Goal: Information Seeking & Learning: Learn about a topic

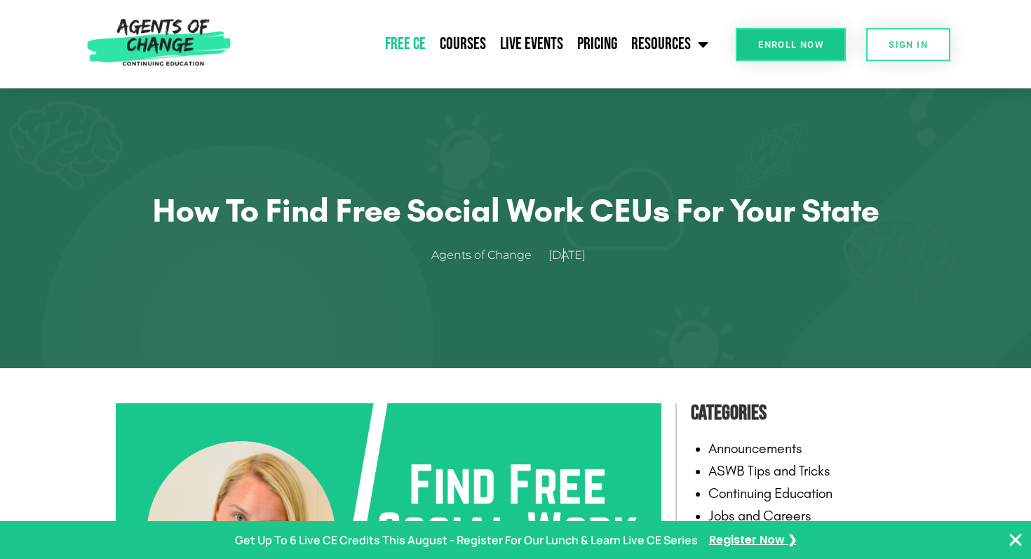
click at [417, 48] on link "Free CE" at bounding box center [405, 44] width 55 height 35
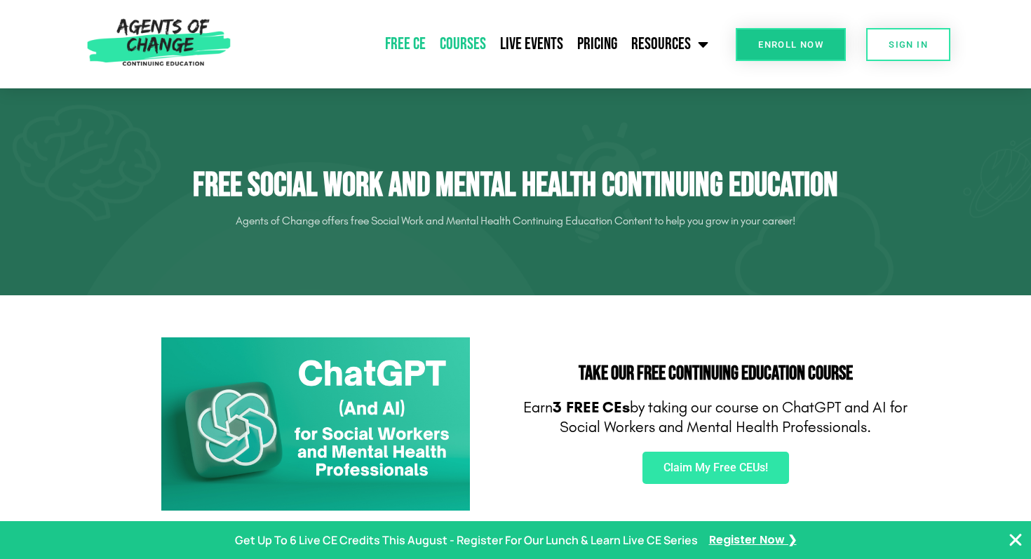
click at [462, 48] on link "Courses" at bounding box center [463, 44] width 60 height 35
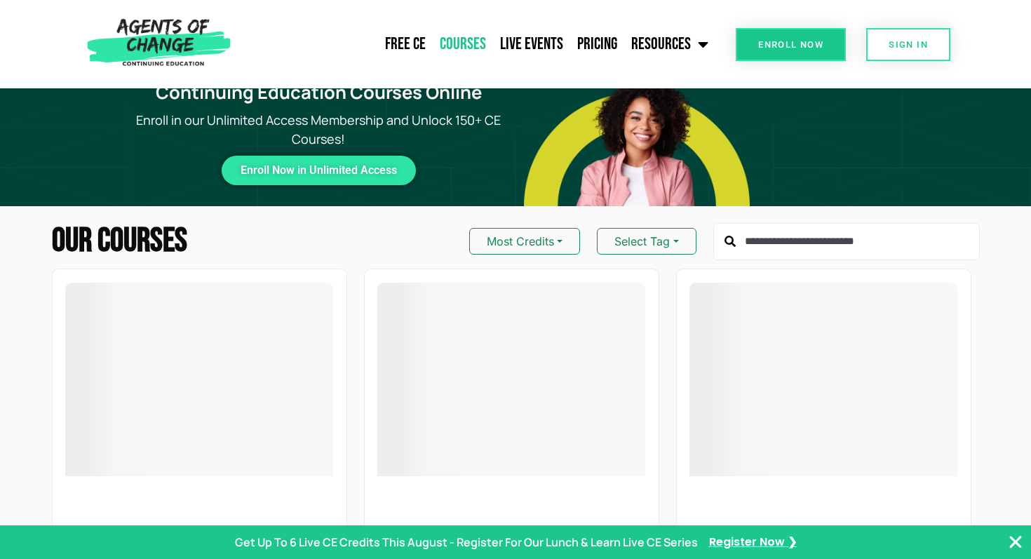
scroll to position [29, 0]
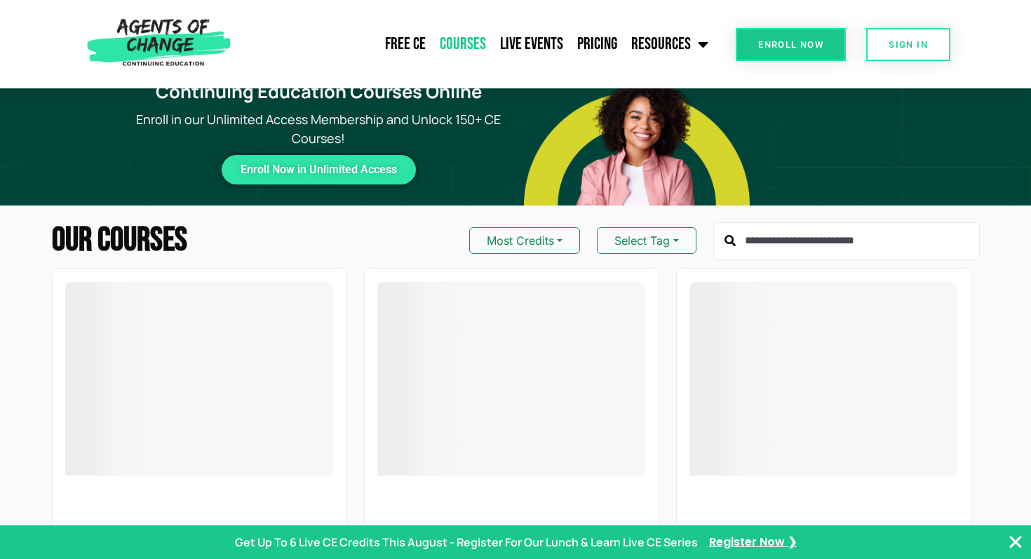
click at [798, 253] on input "text" at bounding box center [847, 241] width 267 height 38
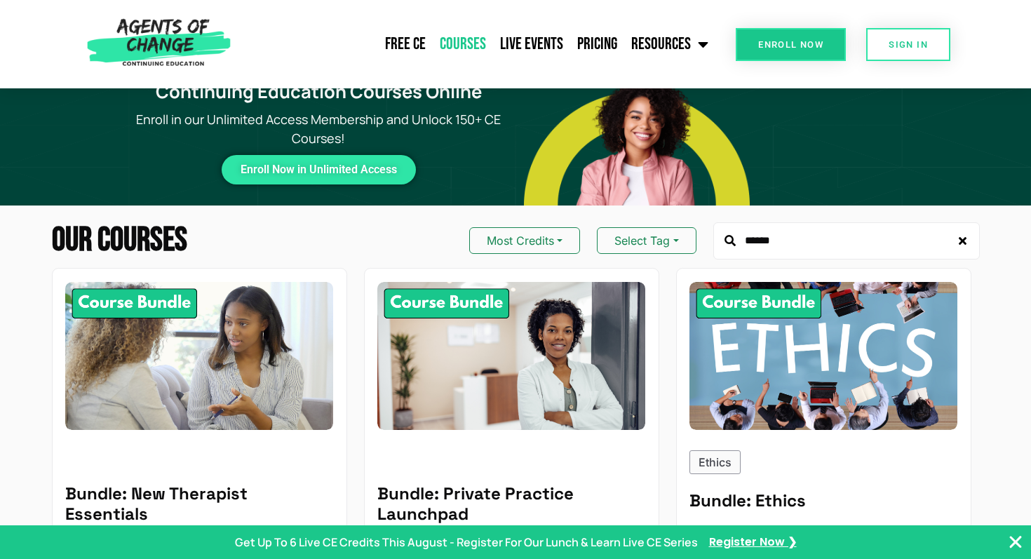
type input "******"
click at [878, 252] on input "******" at bounding box center [847, 241] width 267 height 38
click at [537, 243] on button "Most Credits" at bounding box center [524, 240] width 111 height 27
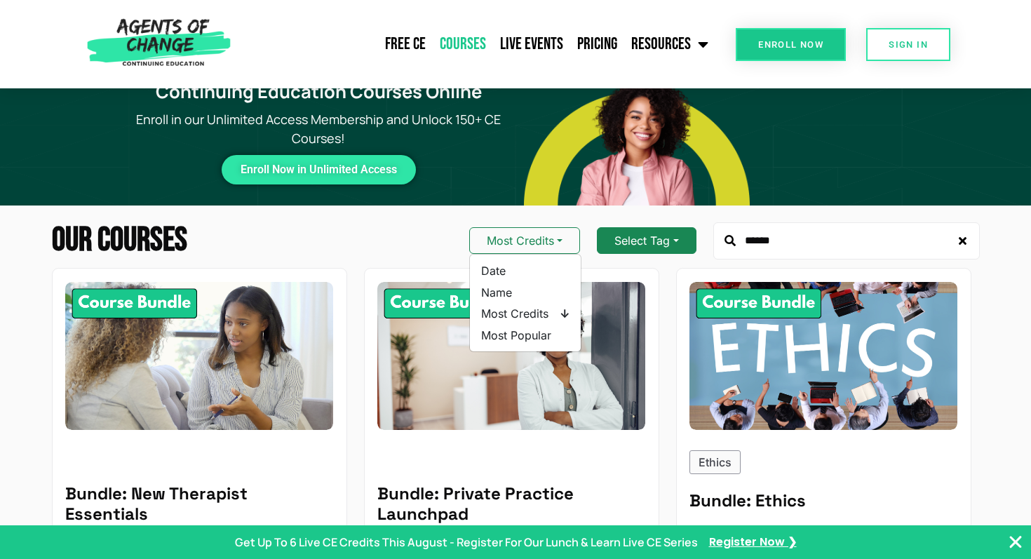
click at [674, 241] on button "Select Tag" at bounding box center [646, 240] width 99 height 27
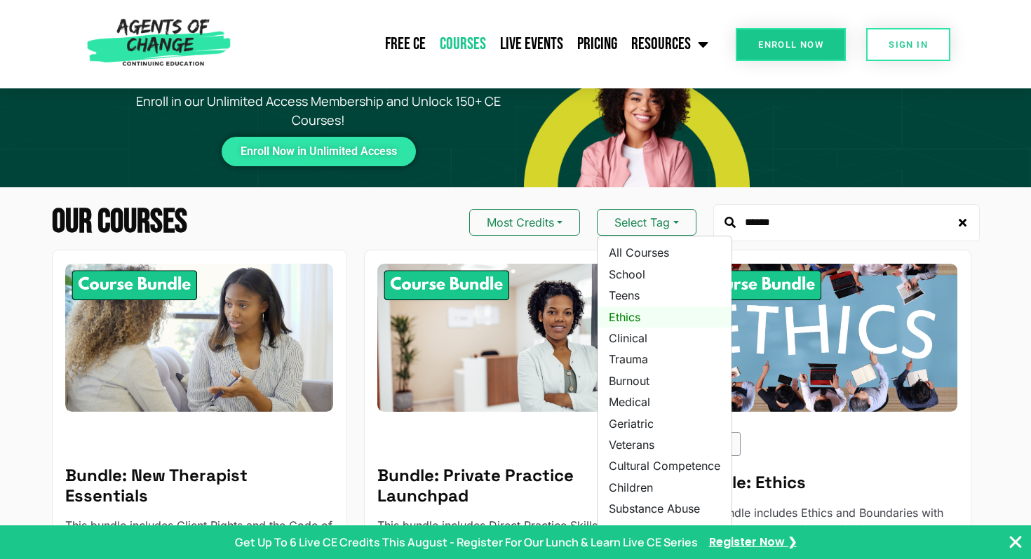
scroll to position [53, 0]
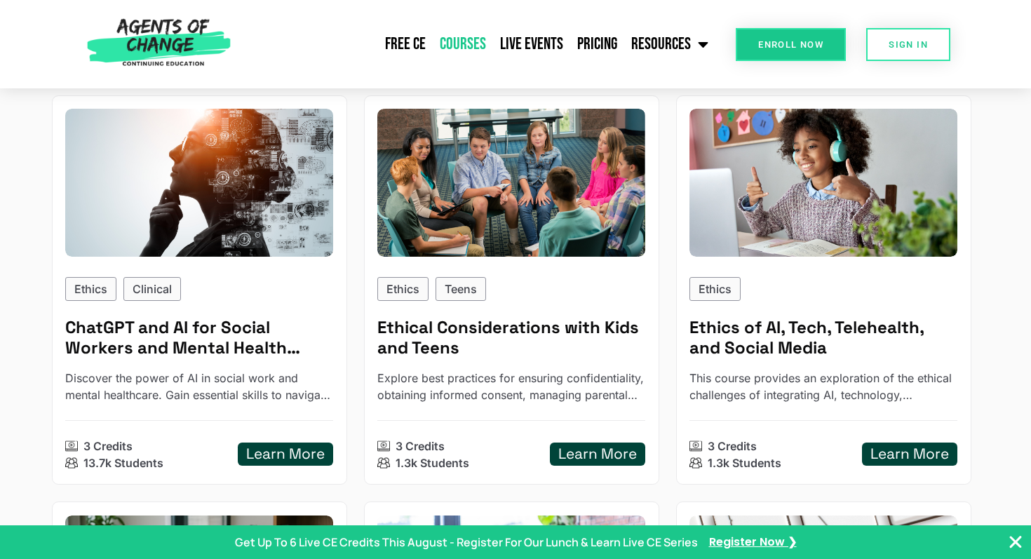
scroll to position [598, 0]
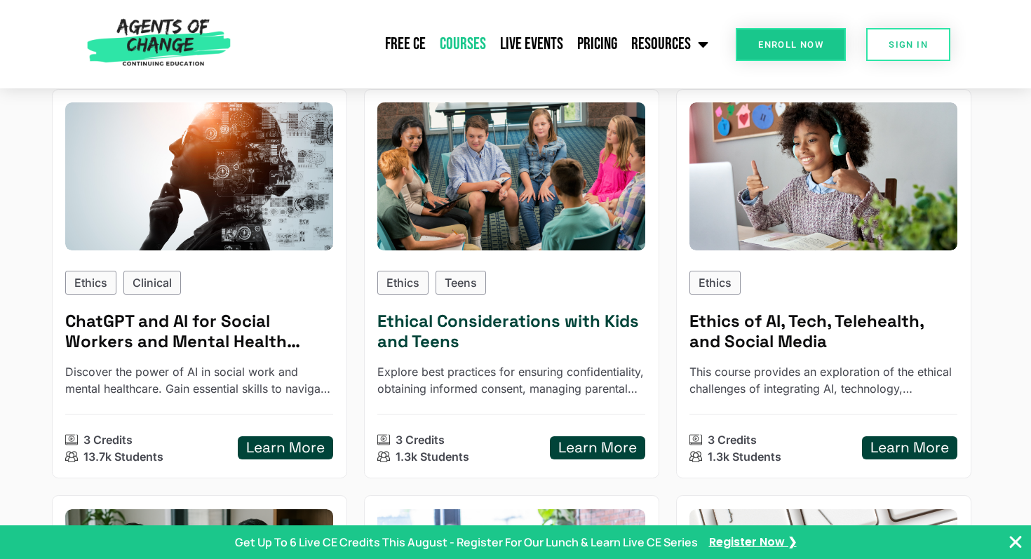
click at [571, 325] on h5 "Ethical Considerations with Kids and Teens" at bounding box center [511, 332] width 268 height 41
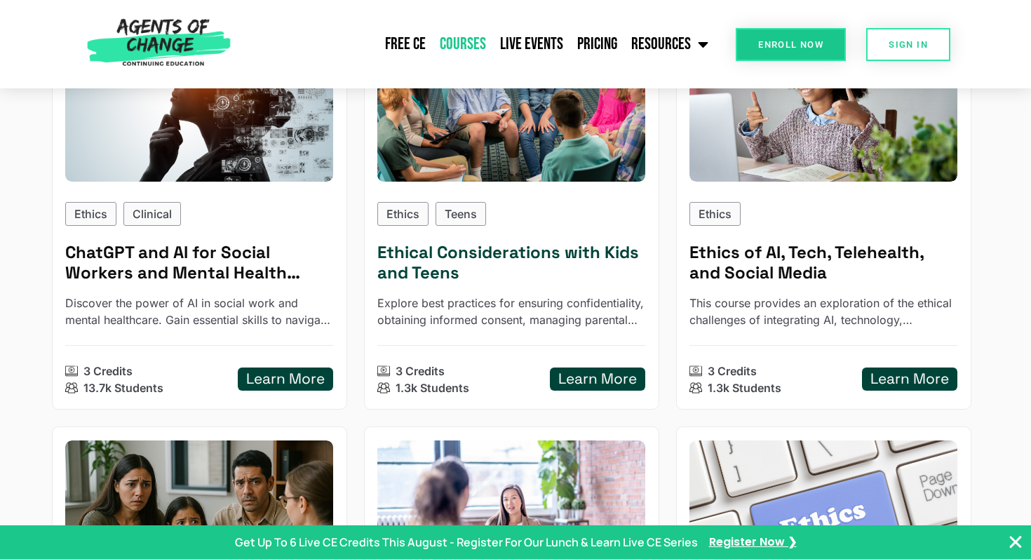
scroll to position [669, 0]
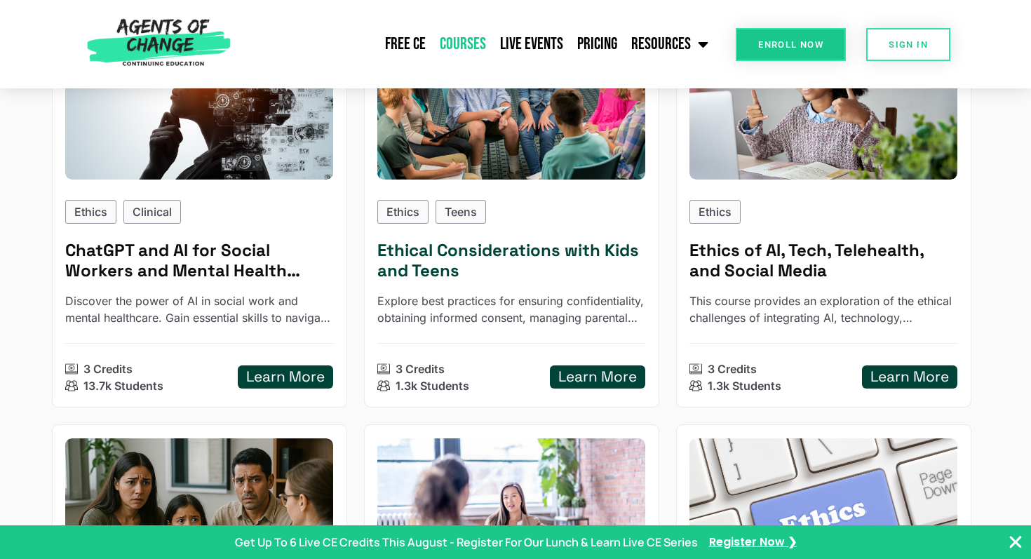
click at [580, 376] on h5 "Learn More" at bounding box center [597, 377] width 79 height 18
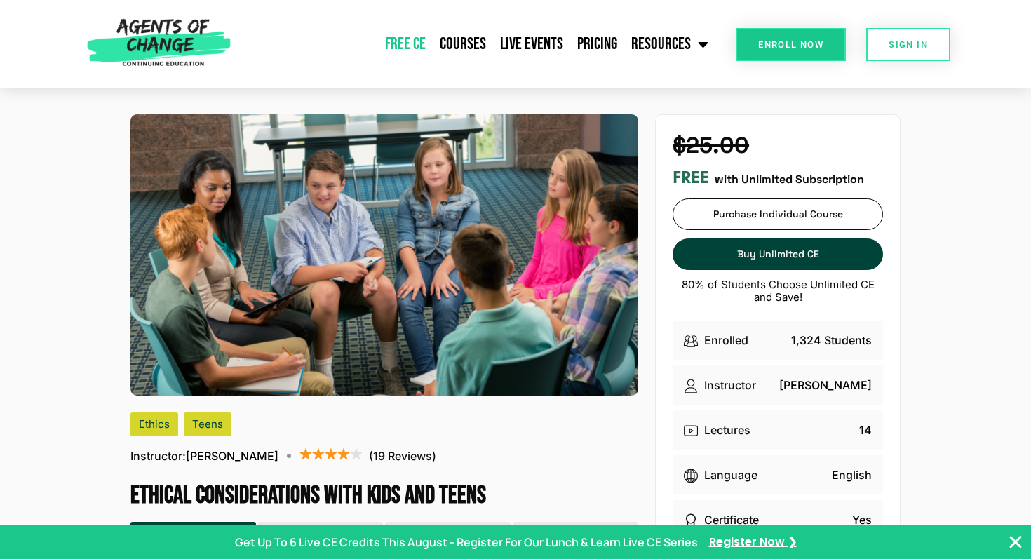
click at [403, 47] on link "Free CE" at bounding box center [405, 44] width 55 height 35
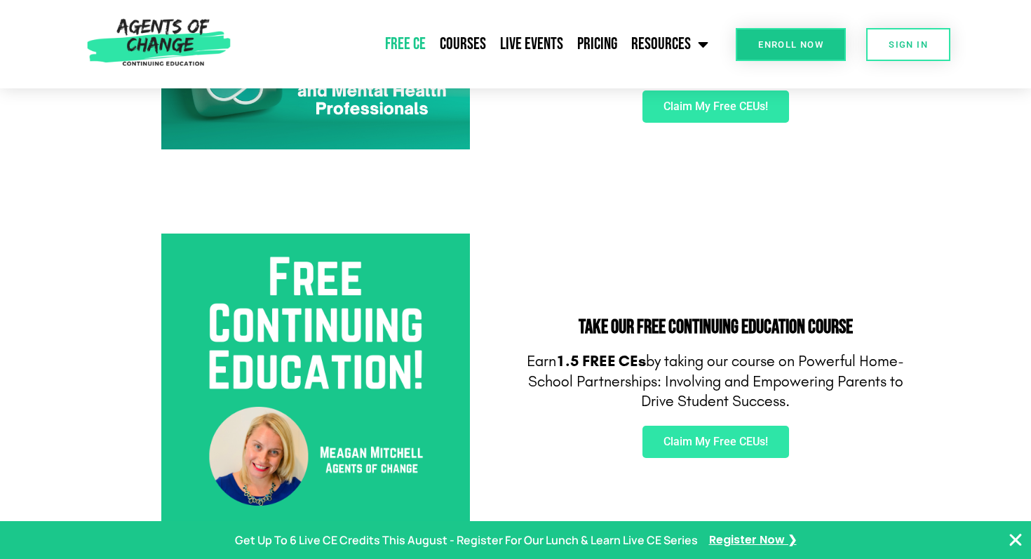
scroll to position [319, 0]
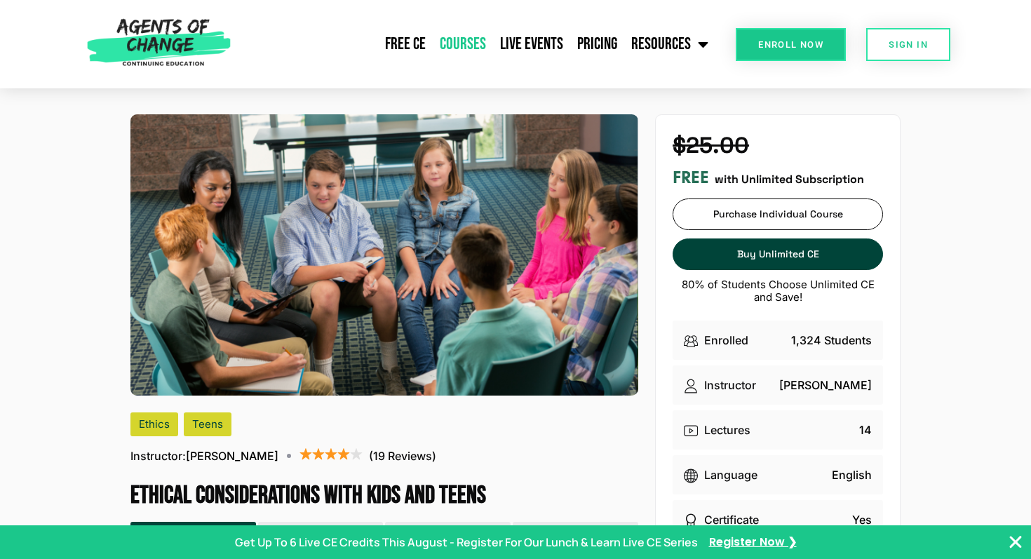
click at [472, 49] on link "Courses" at bounding box center [463, 44] width 60 height 35
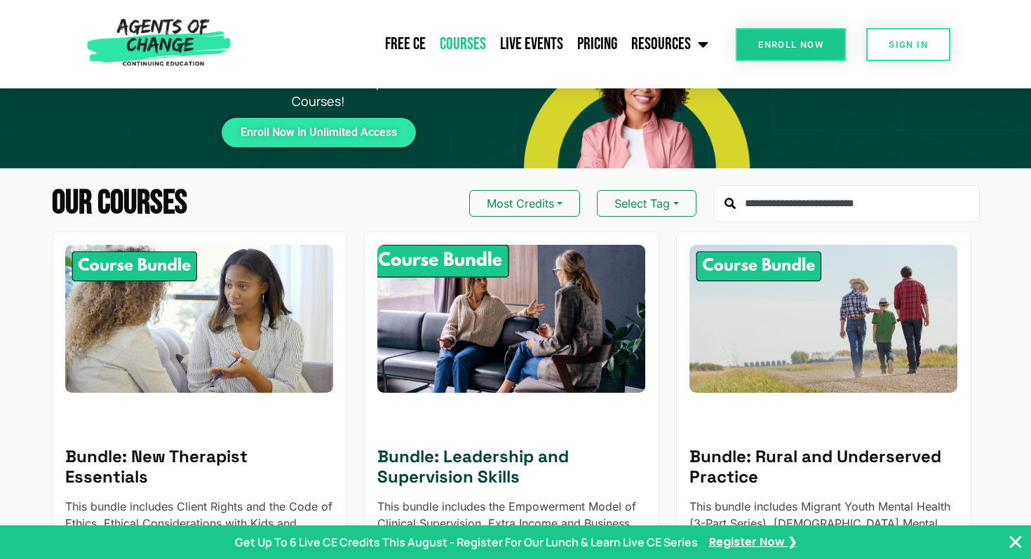
scroll to position [25, 0]
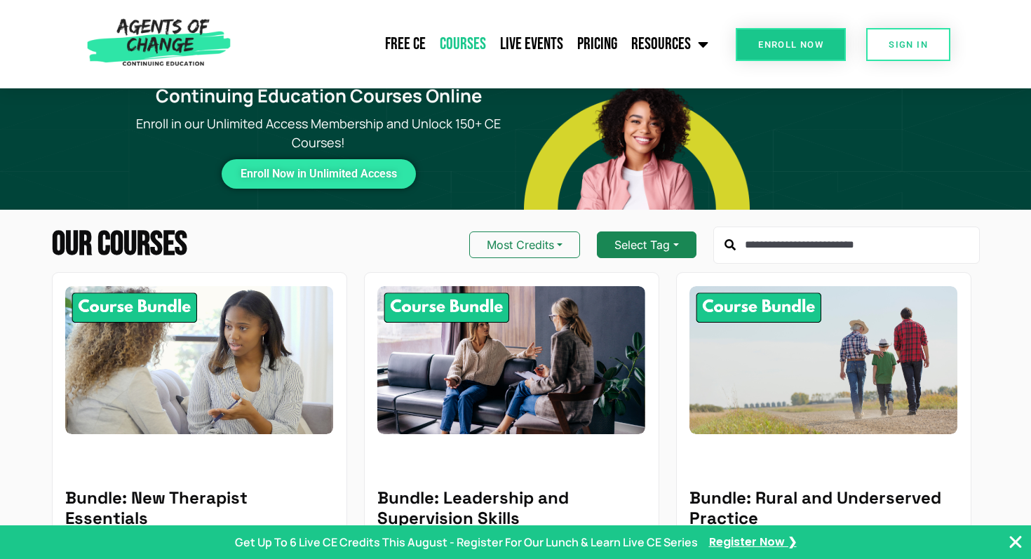
click at [660, 243] on button "Select Tag" at bounding box center [646, 245] width 99 height 27
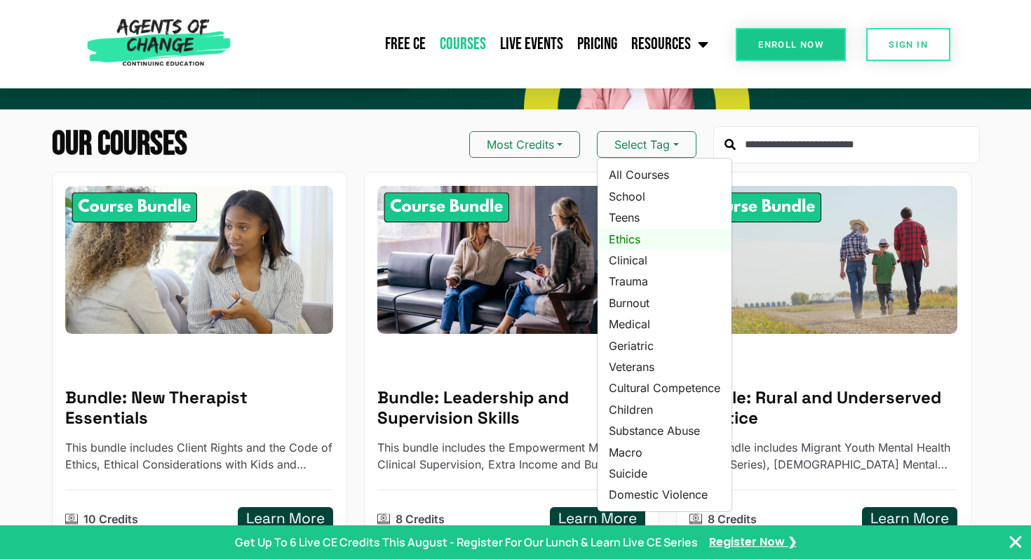
scroll to position [124, 0]
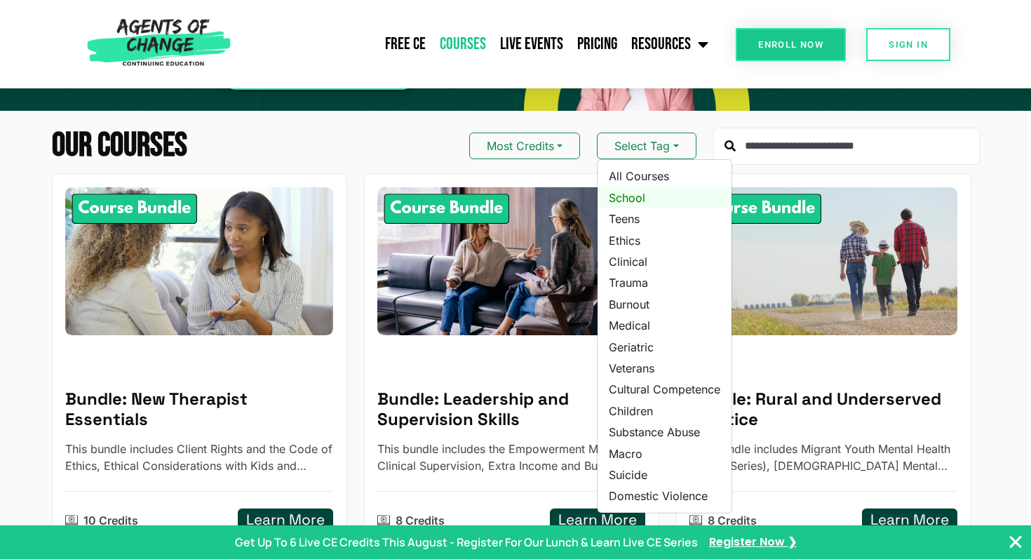
click at [647, 200] on link "School" at bounding box center [665, 197] width 134 height 21
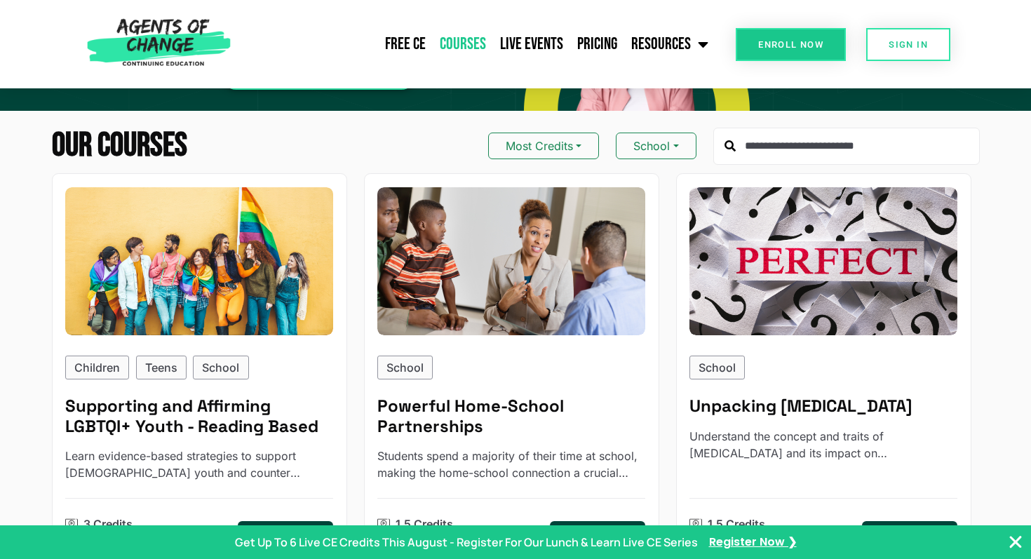
click at [842, 152] on input "text" at bounding box center [847, 147] width 267 height 38
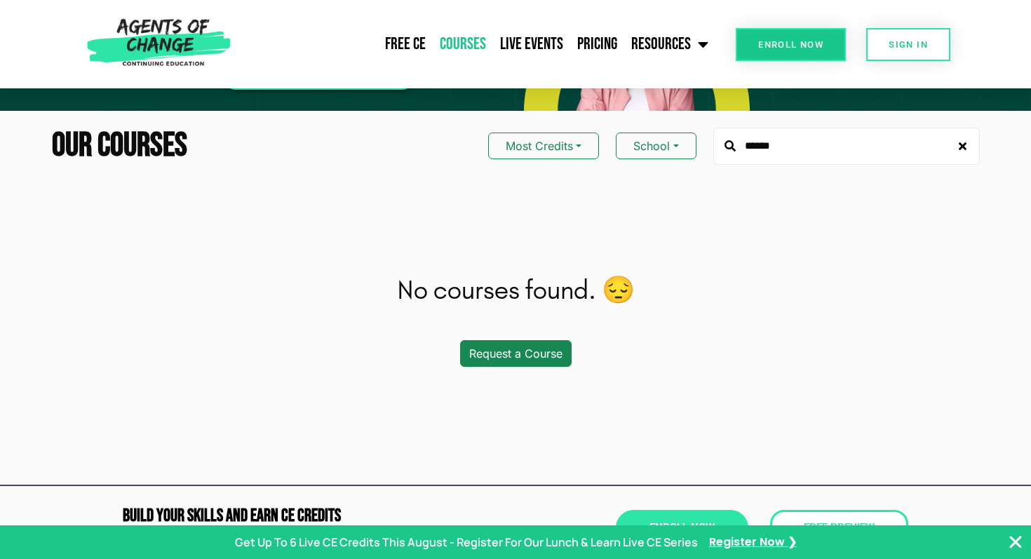
type input "******"
click at [679, 149] on button "School" at bounding box center [656, 146] width 80 height 27
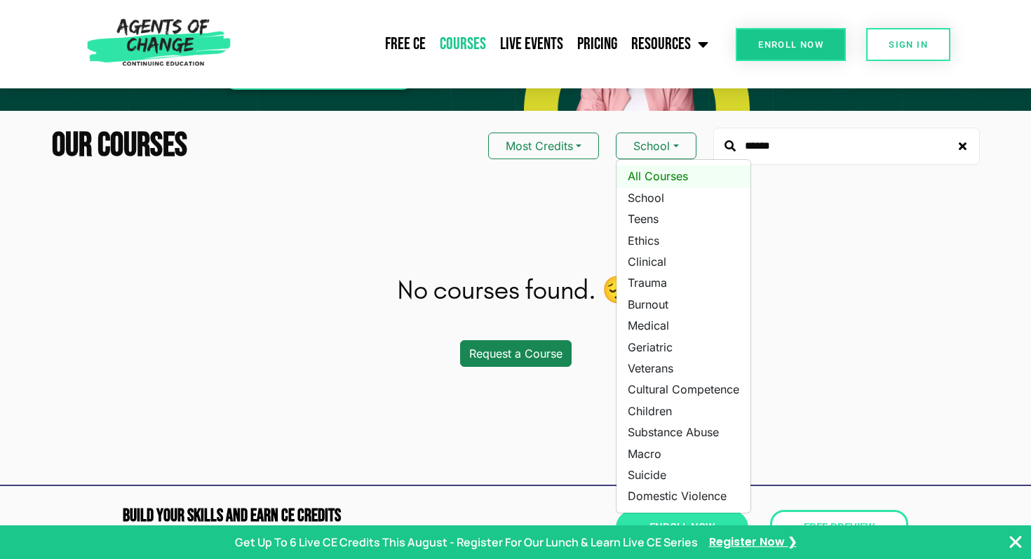
click at [673, 168] on link "All Courses" at bounding box center [684, 176] width 134 height 21
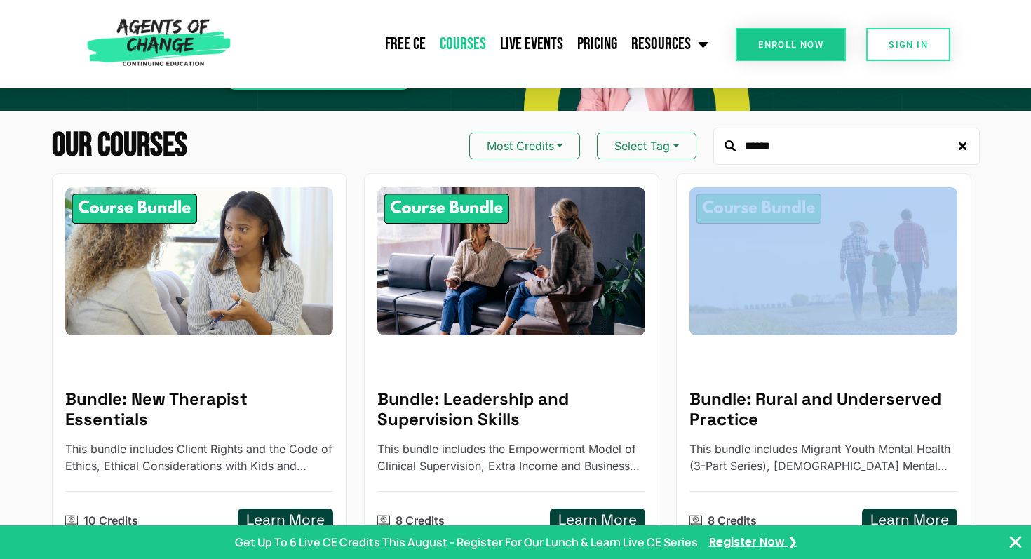
click at [559, 152] on button "Most Credits" at bounding box center [524, 146] width 111 height 27
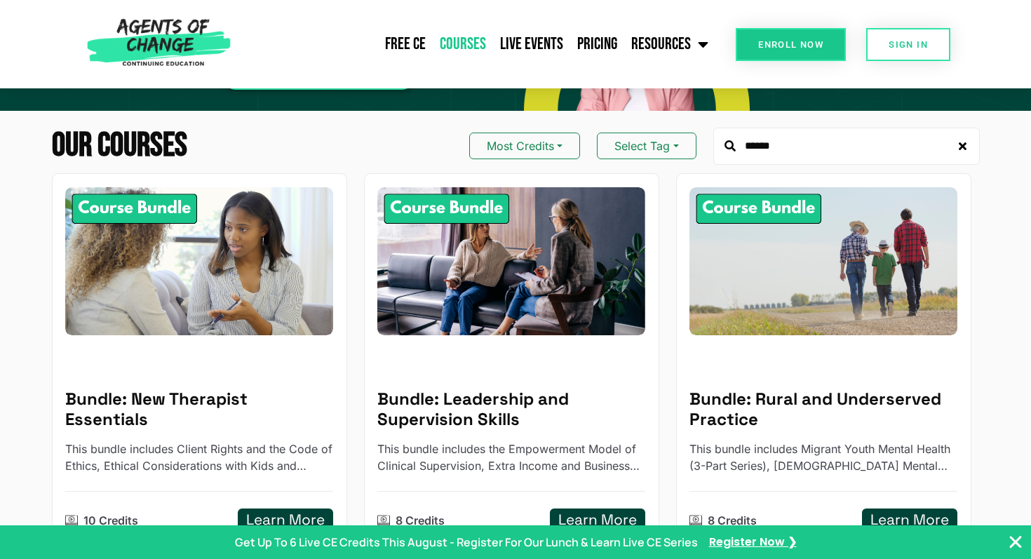
click at [920, 160] on input "******" at bounding box center [847, 147] width 267 height 38
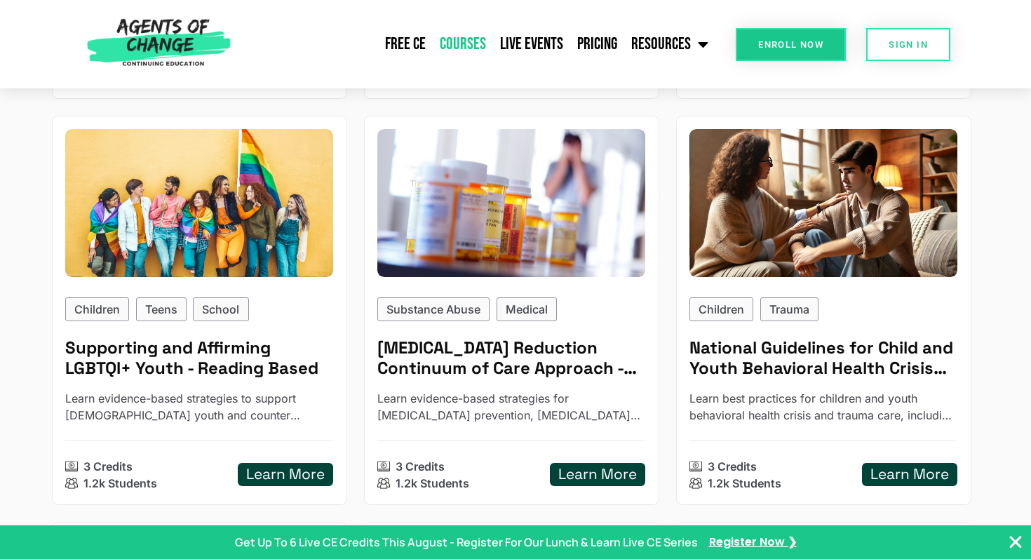
scroll to position [2575, 0]
